Goal: Task Accomplishment & Management: Use online tool/utility

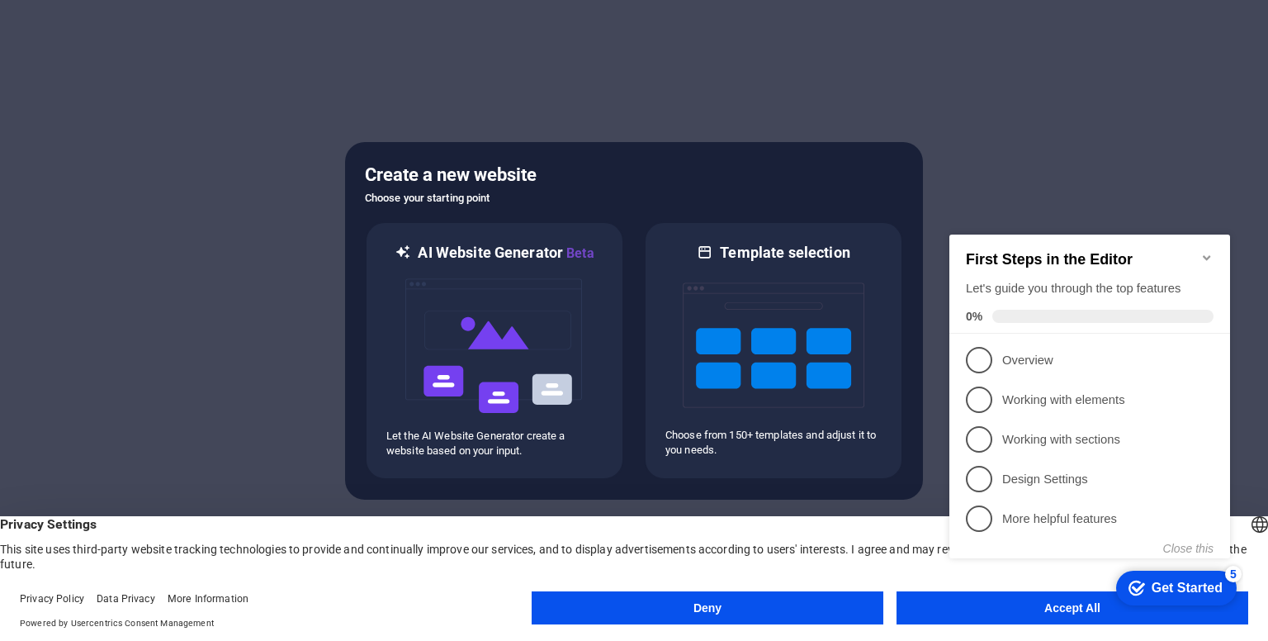
click at [1069, 615] on appcues-checklist "Contextual help checklist present on screen" at bounding box center [1093, 416] width 301 height 399
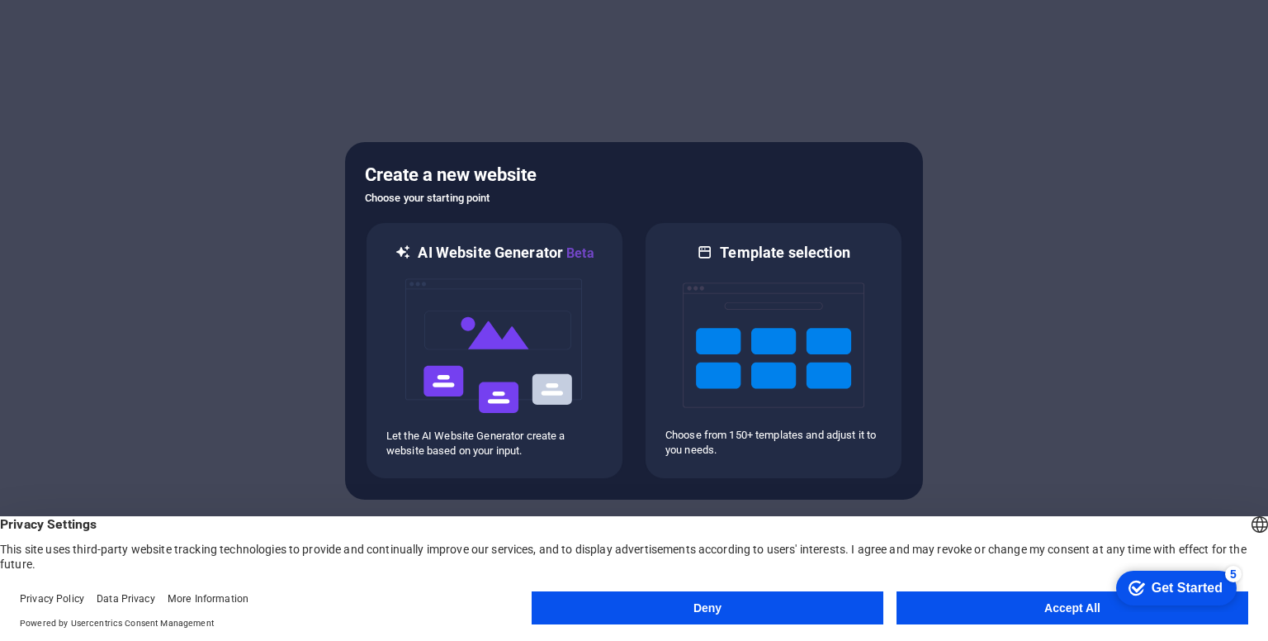
click div "checkmark Get Started 5 First Steps in the Editor Let's guide you through the t…"
click at [1249, 519] on div "English Deutsch" at bounding box center [1260, 526] width 23 height 27
click at [1239, 524] on li "English" at bounding box center [1169, 543] width 185 height 40
click at [1201, 593] on div "Get Started" at bounding box center [1187, 587] width 71 height 15
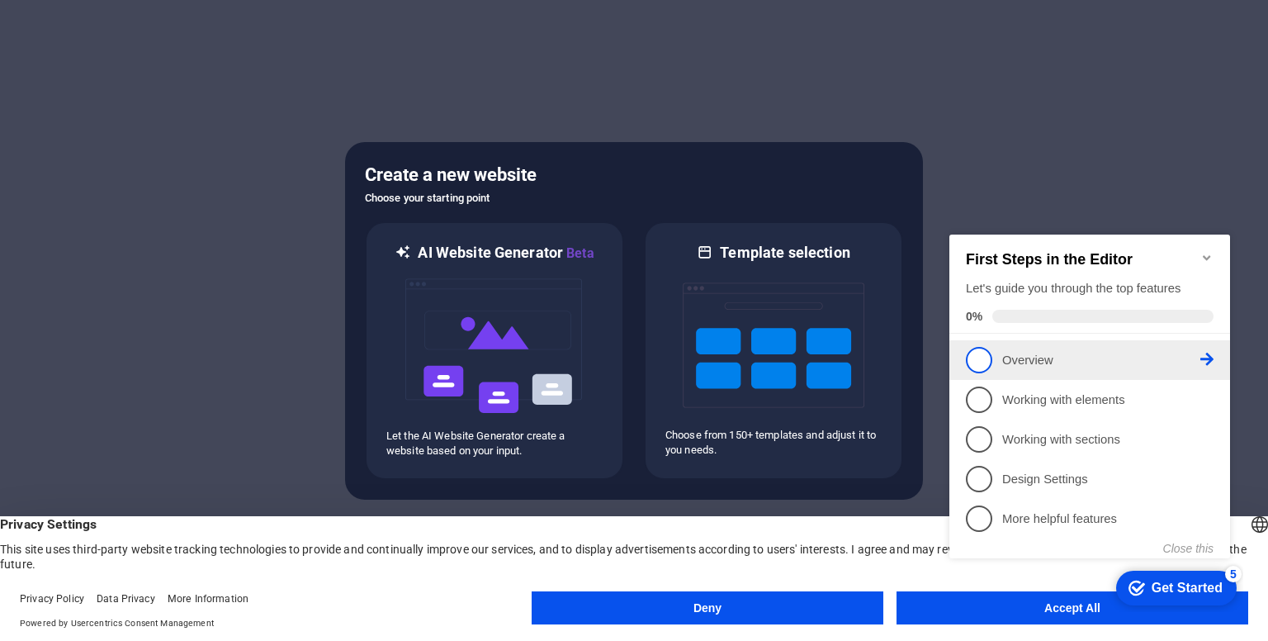
click at [985, 364] on span "1" at bounding box center [979, 360] width 26 height 26
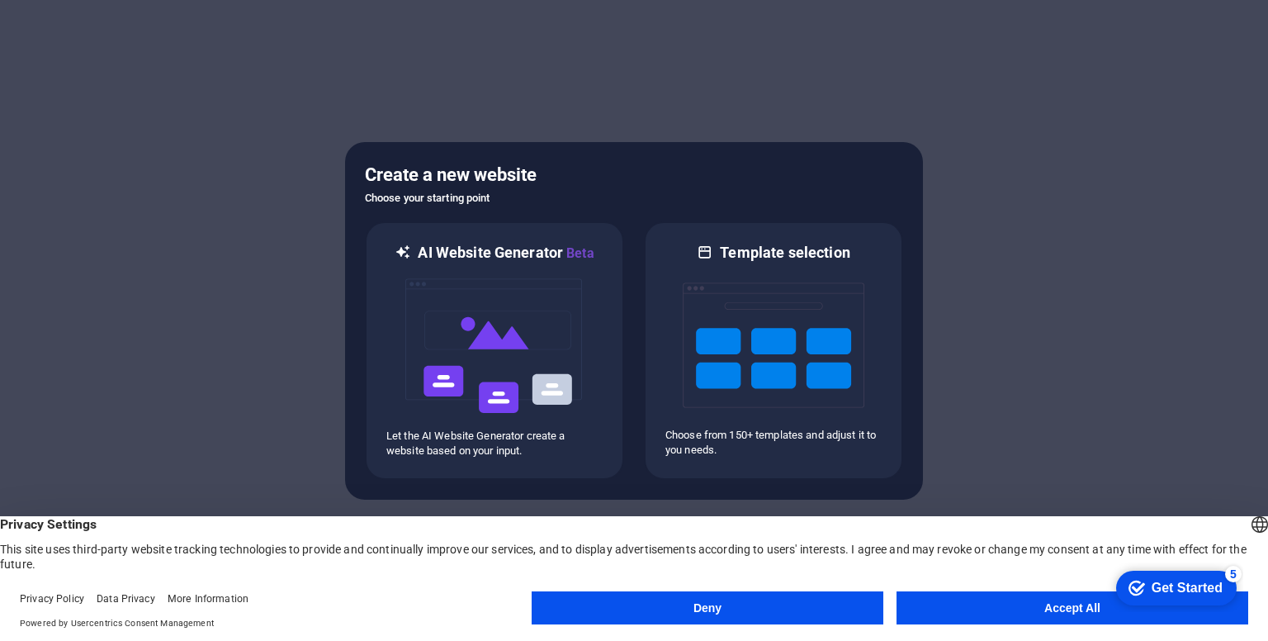
click at [974, 596] on button "Accept All" at bounding box center [1073, 607] width 352 height 33
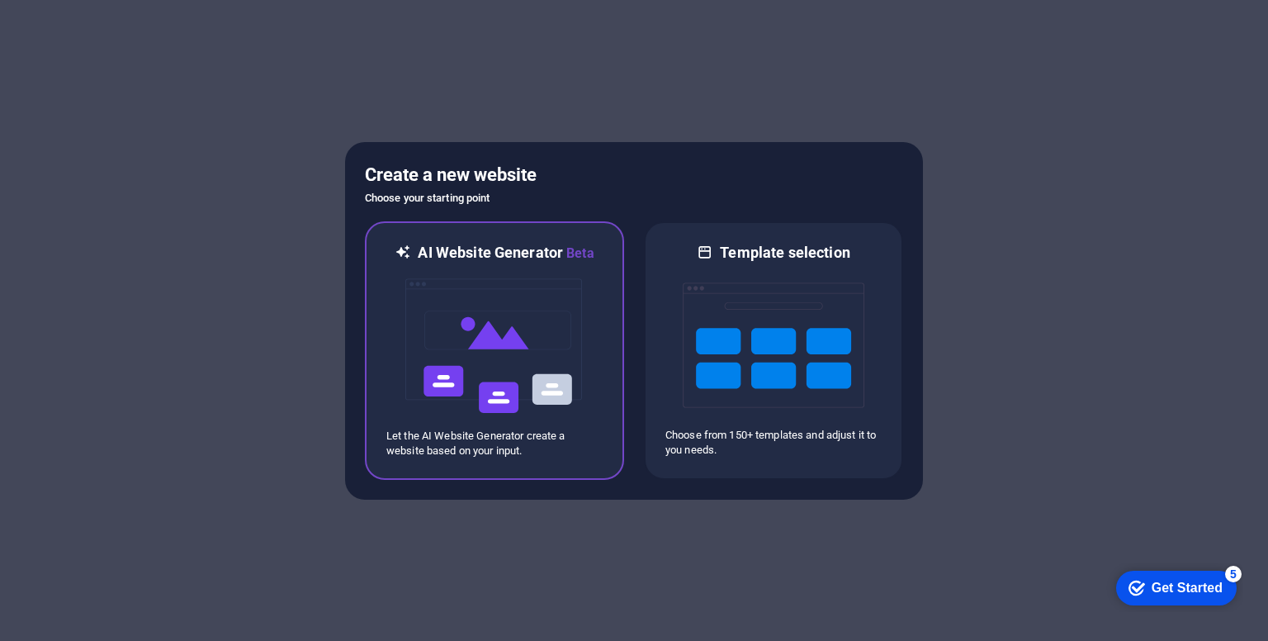
click at [558, 403] on img at bounding box center [495, 345] width 182 height 165
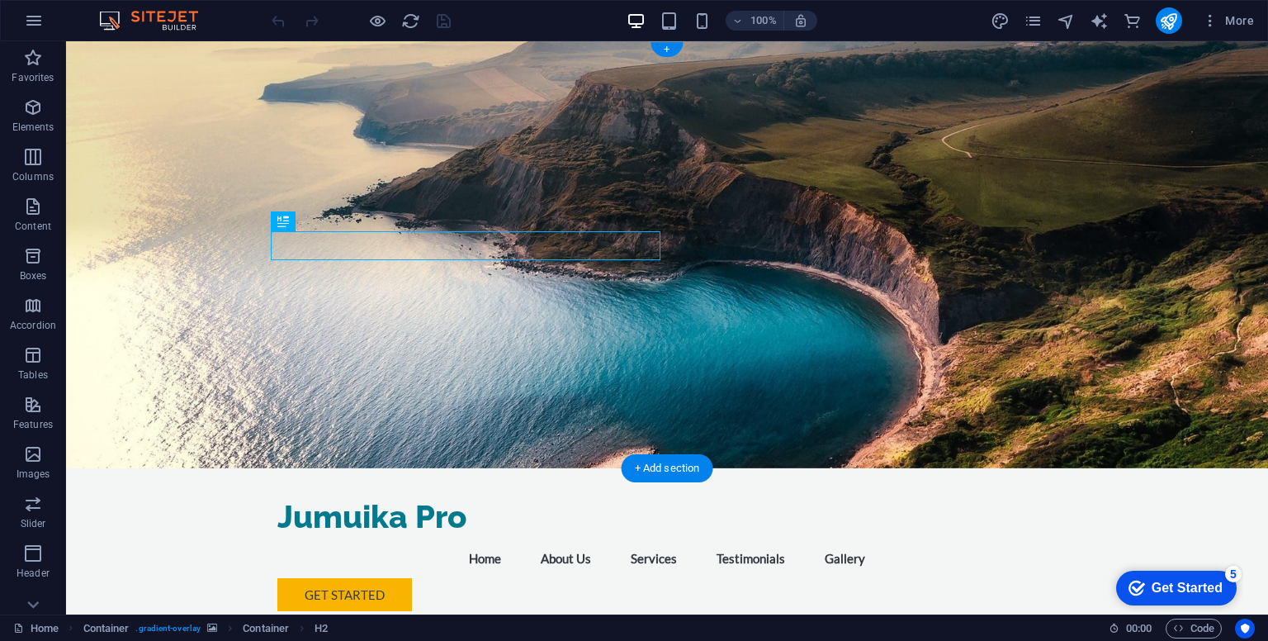
click at [933, 224] on figure at bounding box center [667, 254] width 1202 height 427
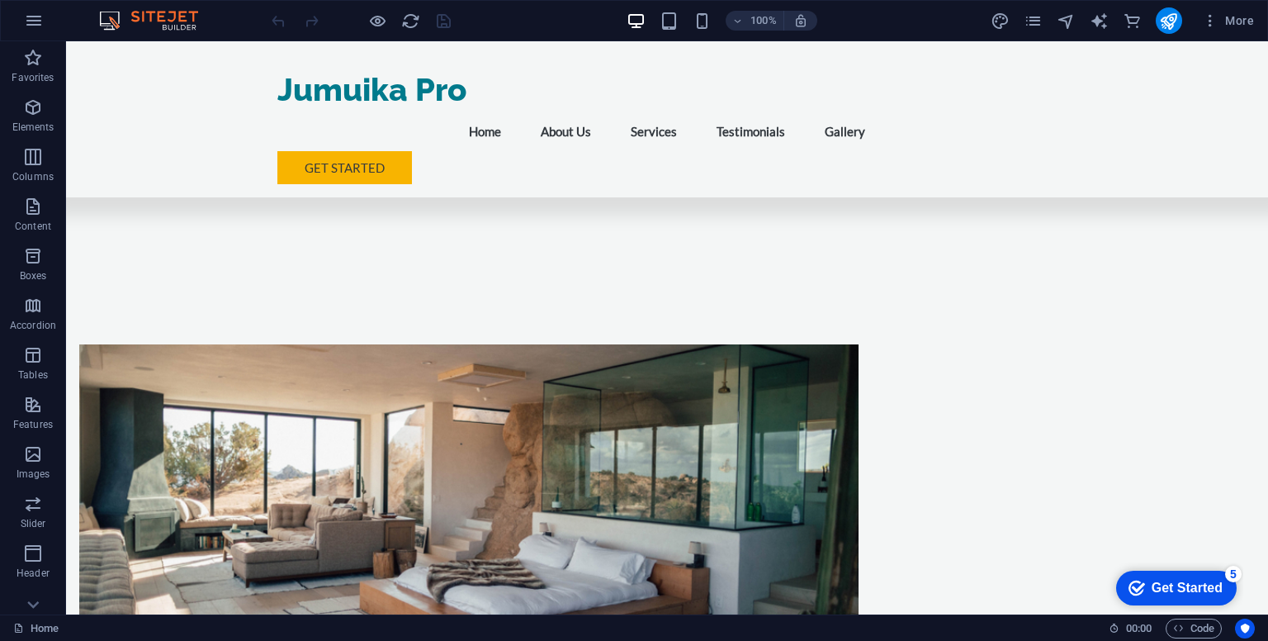
scroll to position [829, 0]
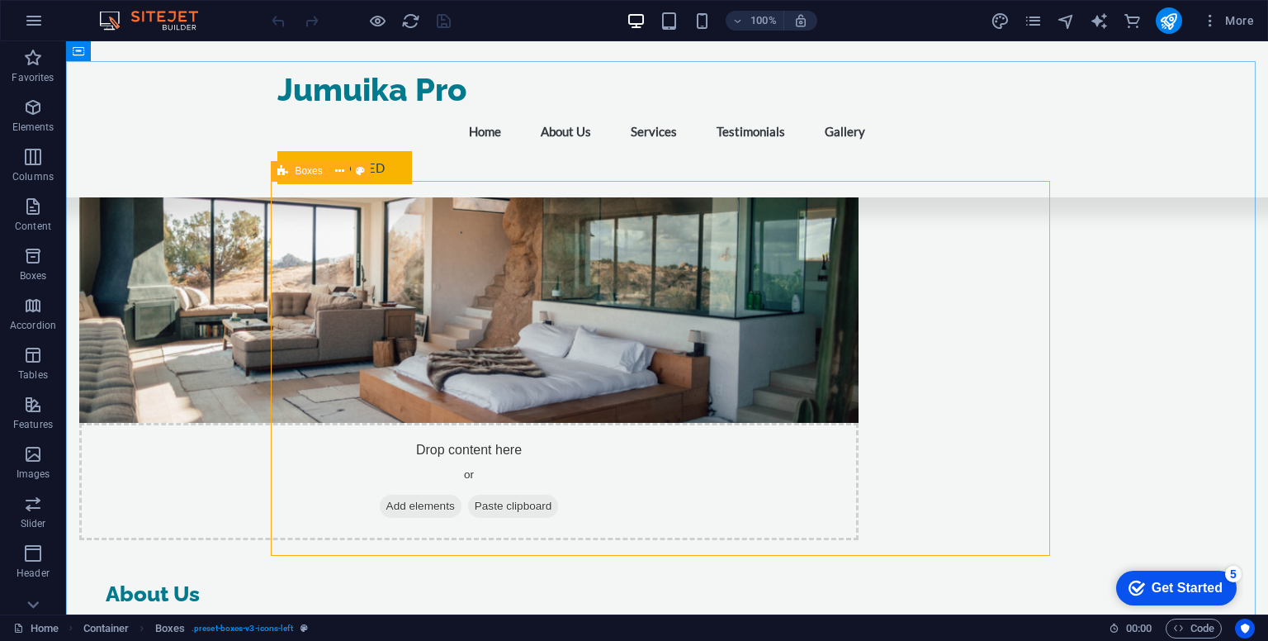
click at [294, 169] on div "Boxes" at bounding box center [300, 171] width 58 height 20
click at [359, 170] on icon at bounding box center [360, 171] width 9 height 17
select select "rem"
select select "preset-boxes-v3-icons-left"
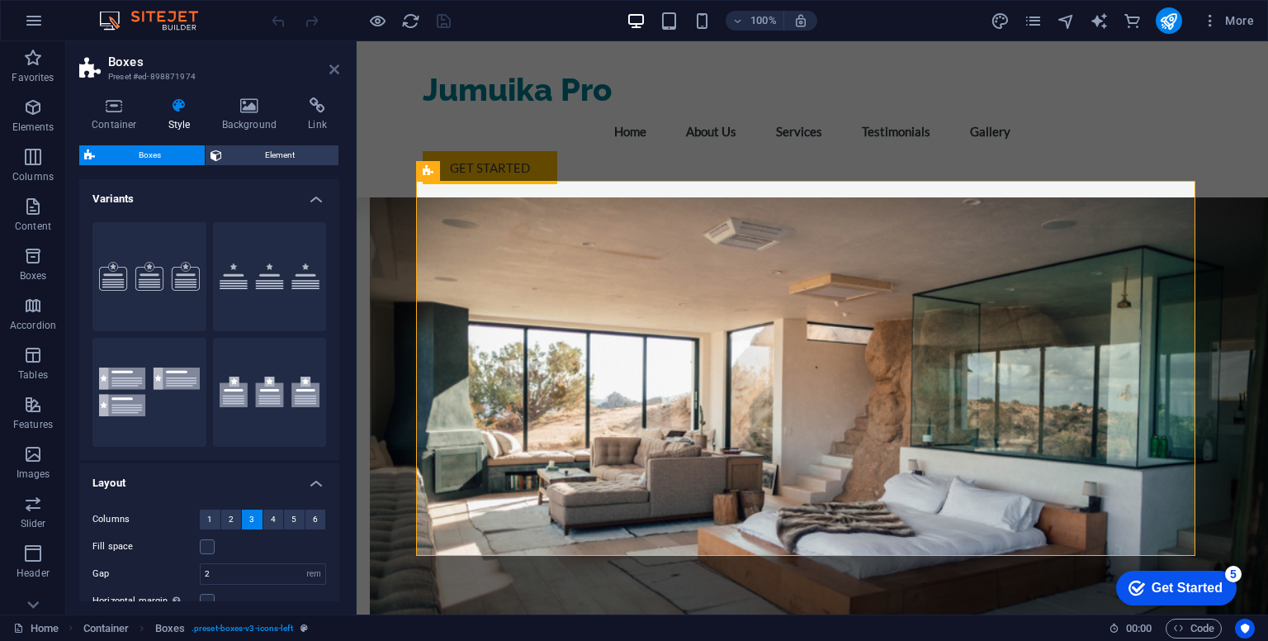
click at [337, 69] on icon at bounding box center [334, 69] width 10 height 13
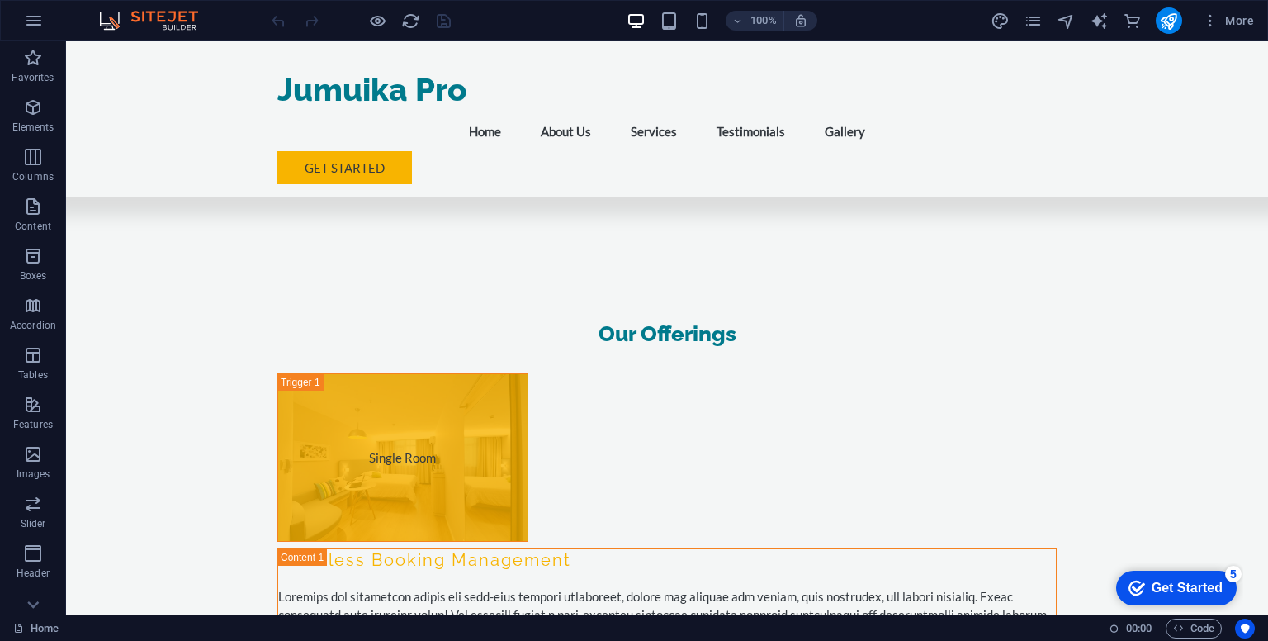
scroll to position [4555, 0]
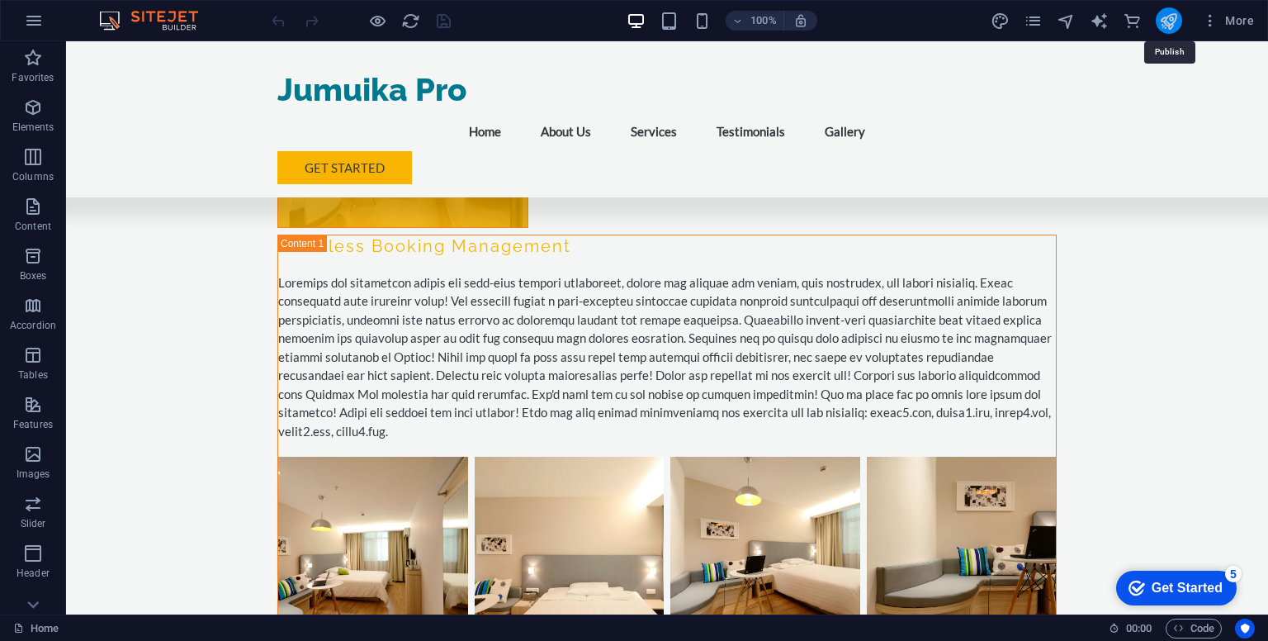
click at [1176, 19] on icon "publish" at bounding box center [1168, 21] width 19 height 19
